Goal: Task Accomplishment & Management: Use online tool/utility

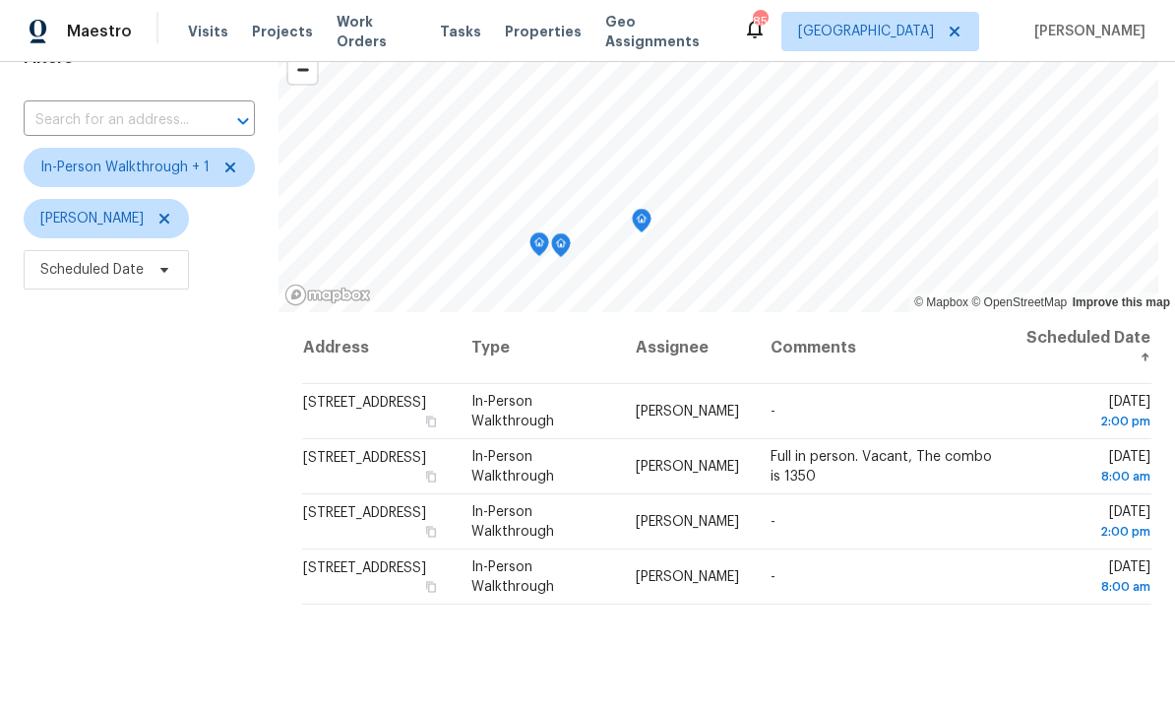
scroll to position [107, 0]
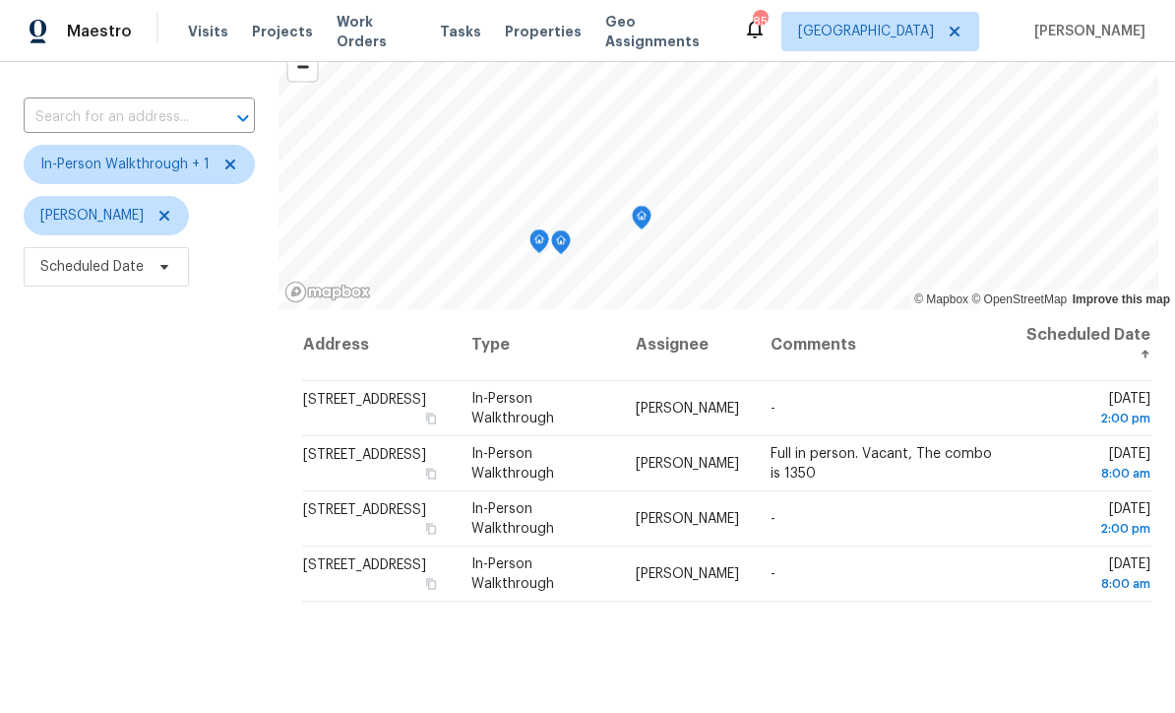
click at [151, 454] on div "Filters Reset ​ In-Person Walkthrough + 1 [PERSON_NAME] Scheduled Date" at bounding box center [139, 446] width 279 height 865
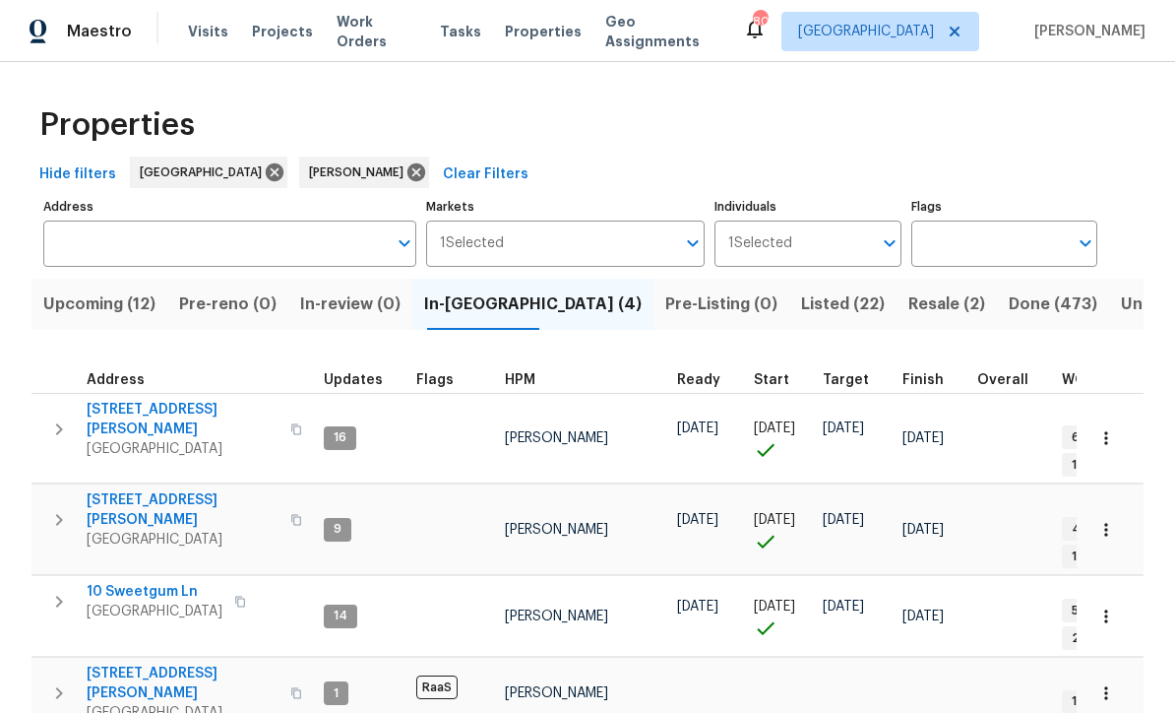
click at [82, 307] on span "Upcoming (12)" at bounding box center [99, 304] width 112 height 28
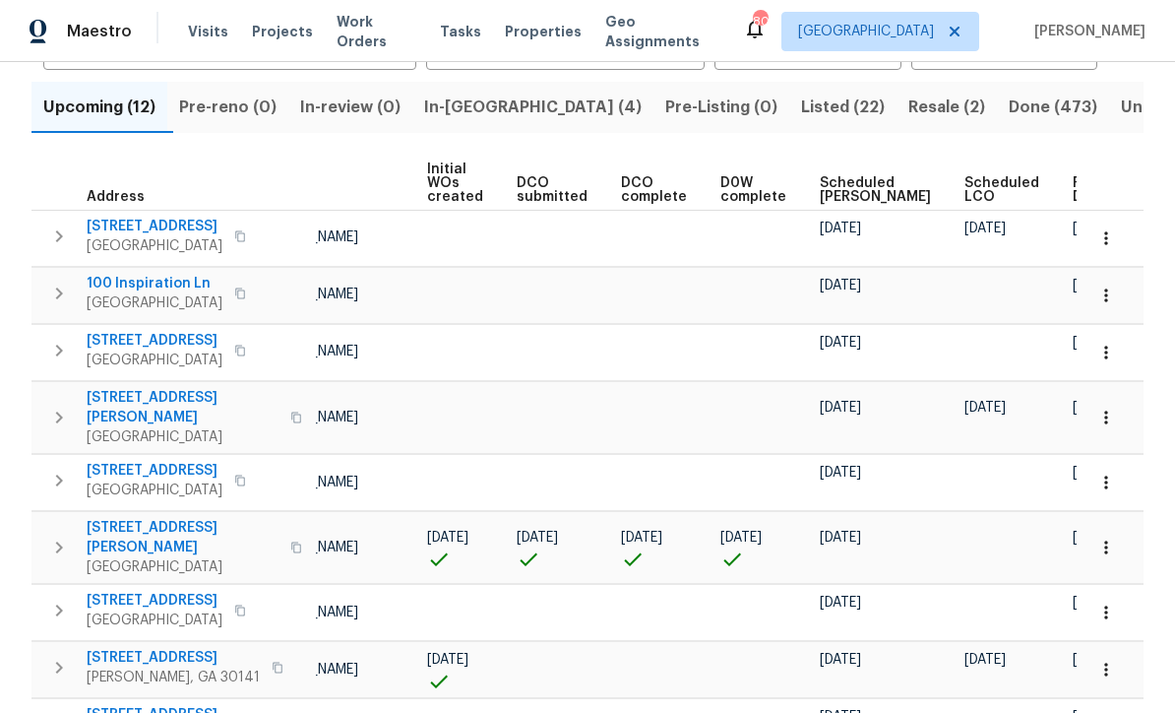
scroll to position [0, 139]
click at [1074, 201] on div "Ready Date" at bounding box center [1104, 190] width 61 height 28
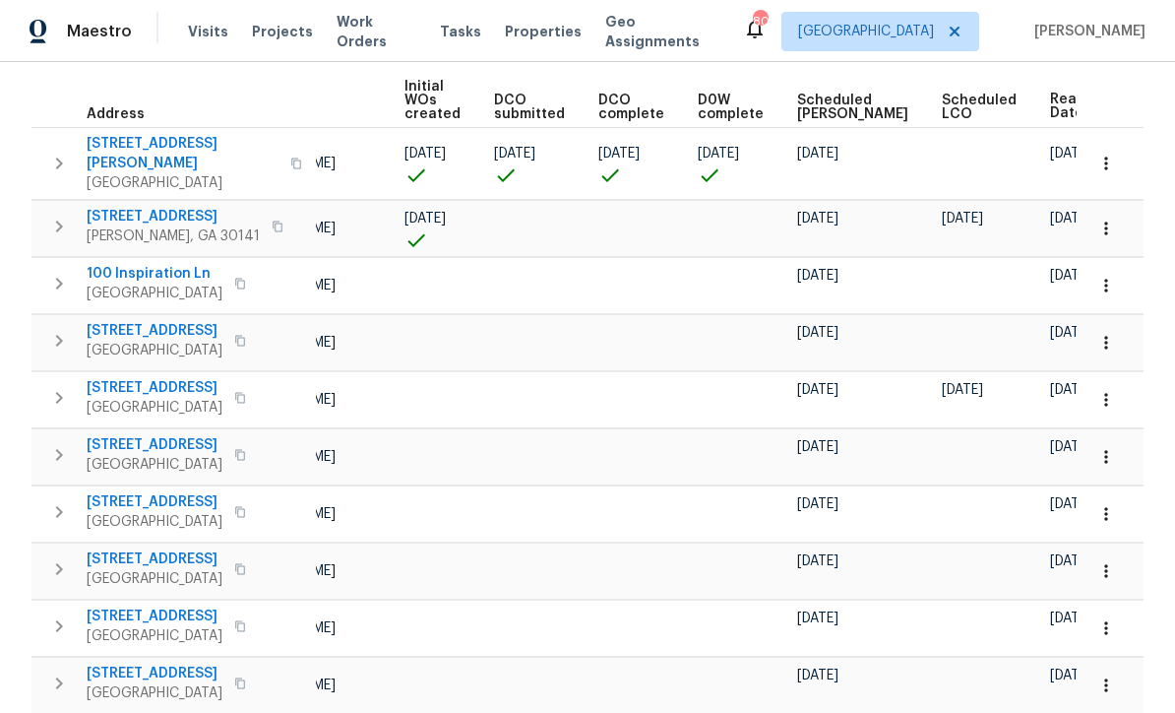
scroll to position [0, 162]
click at [1110, 390] on icon "button" at bounding box center [1107, 400] width 20 height 20
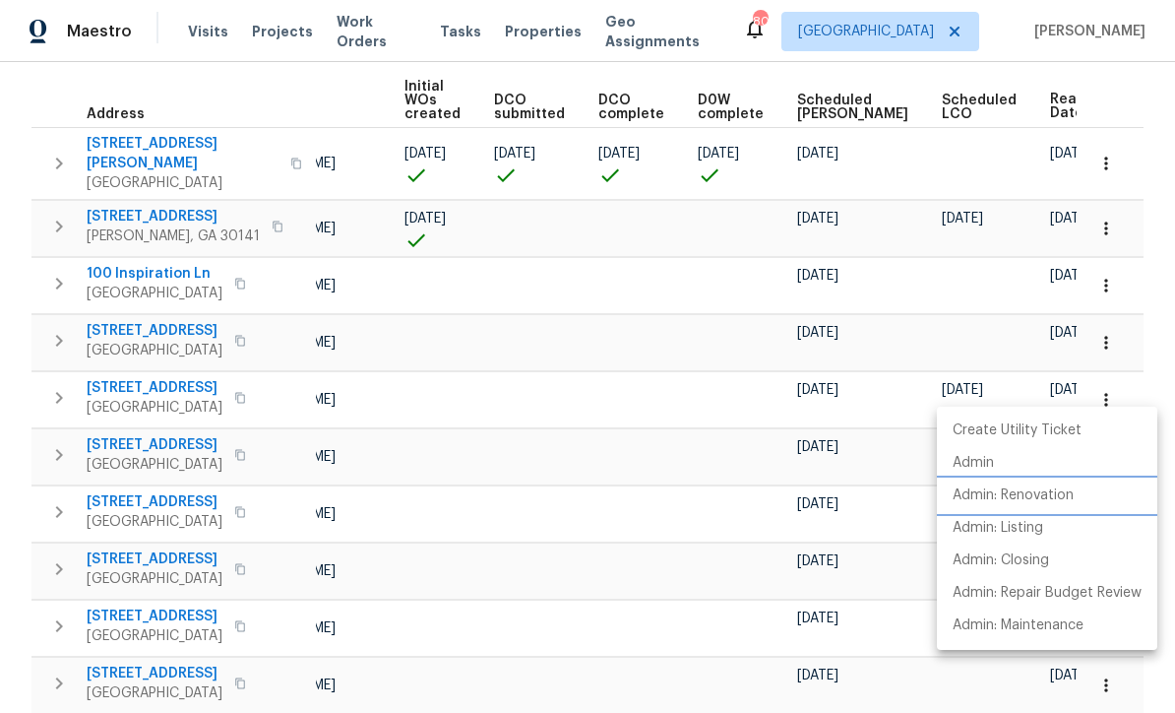
click at [1021, 498] on p "Admin: Renovation" at bounding box center [1013, 495] width 121 height 21
click at [434, 454] on div at bounding box center [587, 356] width 1175 height 713
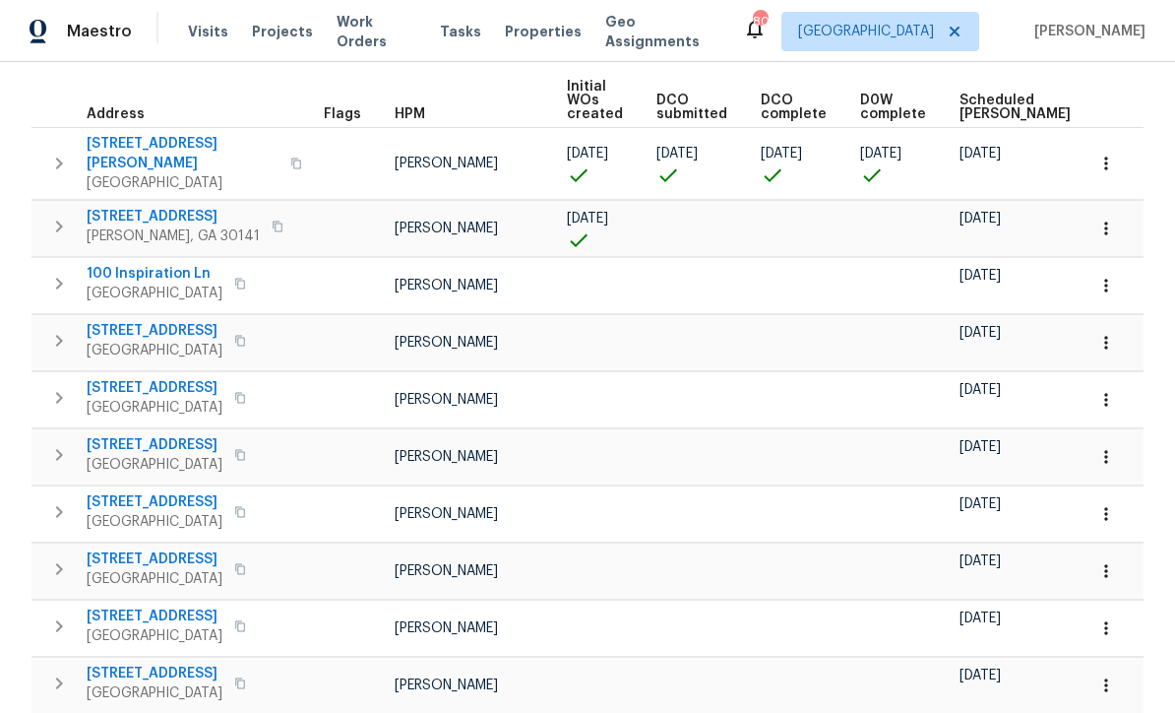
scroll to position [0, 0]
click at [130, 321] on span "17 Woodmill Ct" at bounding box center [155, 331] width 136 height 20
click at [1110, 333] on icon "button" at bounding box center [1107, 343] width 20 height 20
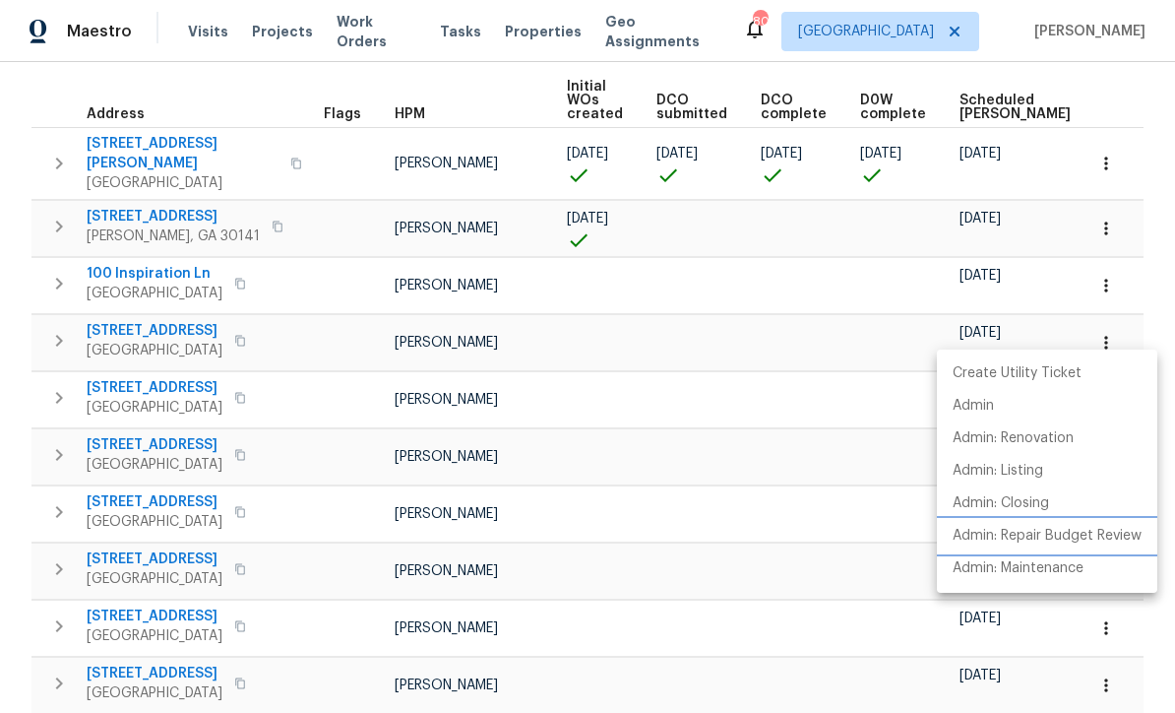
click at [1029, 535] on p "Admin: Repair Budget Review" at bounding box center [1047, 536] width 189 height 21
click at [735, 486] on div at bounding box center [587, 356] width 1175 height 713
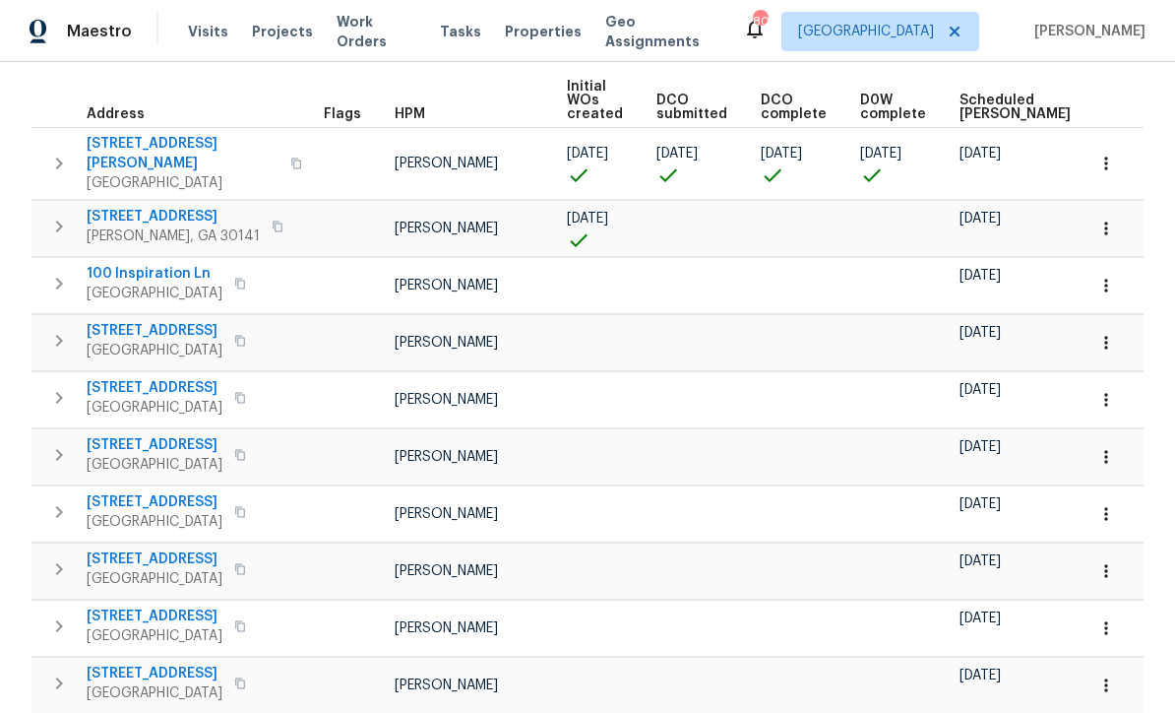
click at [1110, 276] on icon "button" at bounding box center [1107, 286] width 20 height 20
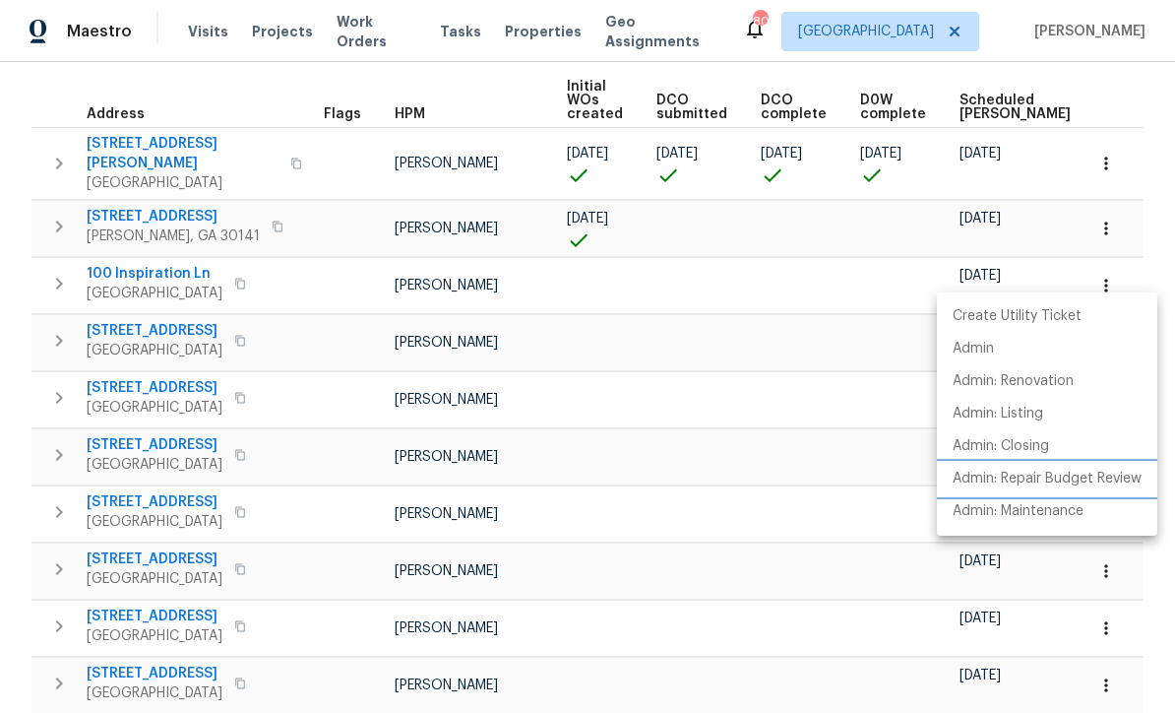
click at [1030, 481] on p "Admin: Repair Budget Review" at bounding box center [1047, 479] width 189 height 21
click at [537, 516] on div at bounding box center [587, 356] width 1175 height 713
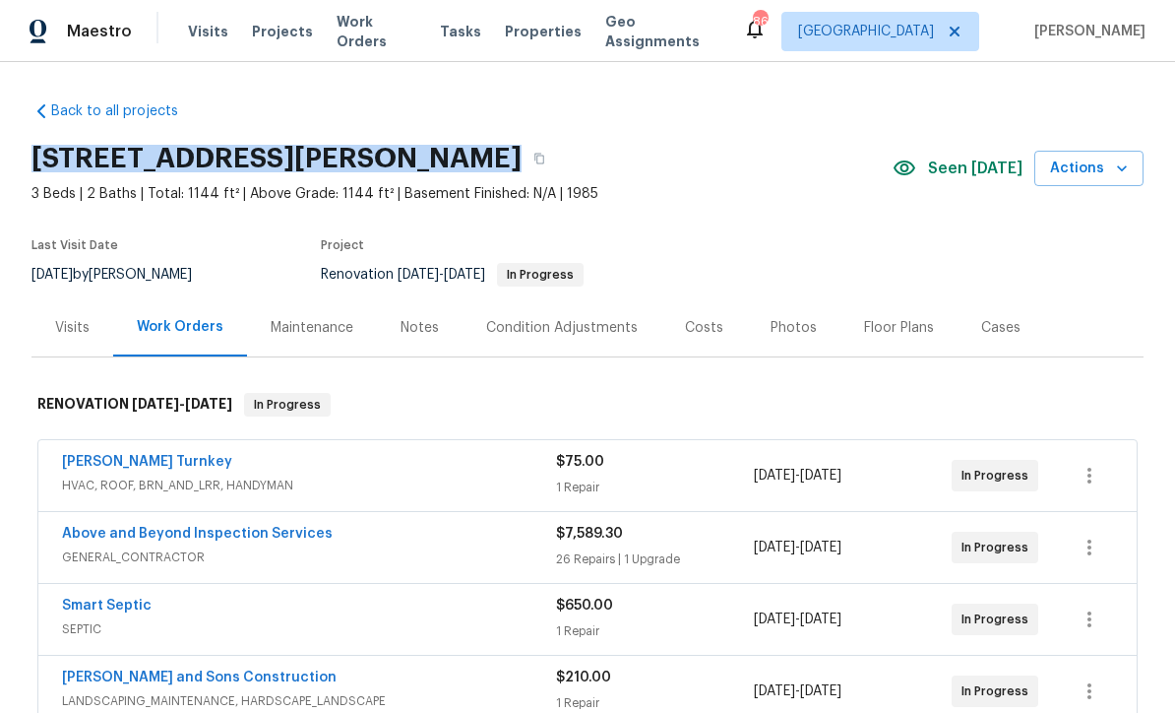
click at [617, 119] on div "Back to all projects 61 Jeanette St, Dallas, GA 30157 3 Beds | 2 Baths | Total:…" at bounding box center [588, 573] width 1112 height 975
